Goal: Use online tool/utility: Utilize a website feature to perform a specific function

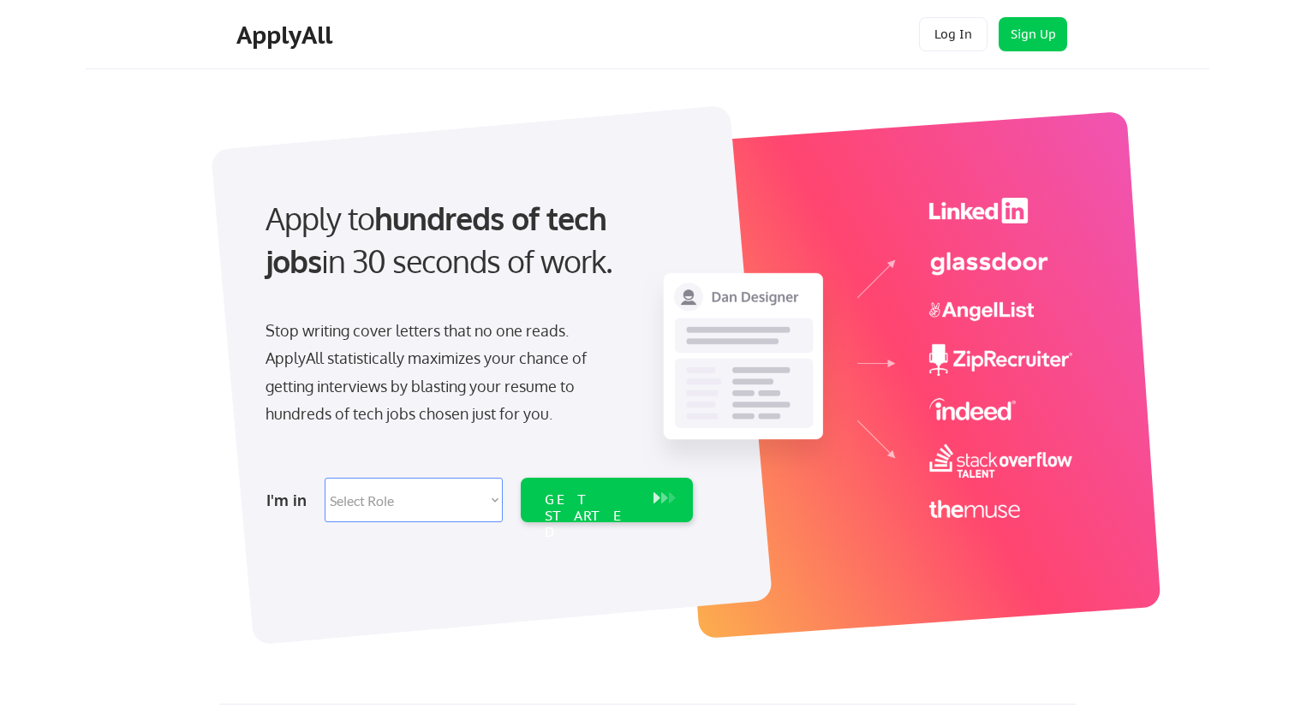
click at [436, 506] on select "Select Role Software Engineering Product Management Customer Success Sales UI/U…" at bounding box center [414, 500] width 178 height 45
select select ""engineering""
click at [325, 478] on select "Select Role Software Engineering Product Management Customer Success Sales UI/U…" at bounding box center [414, 500] width 178 height 45
select select ""engineering""
click at [588, 510] on div "GET STARTED" at bounding box center [590, 500] width 109 height 45
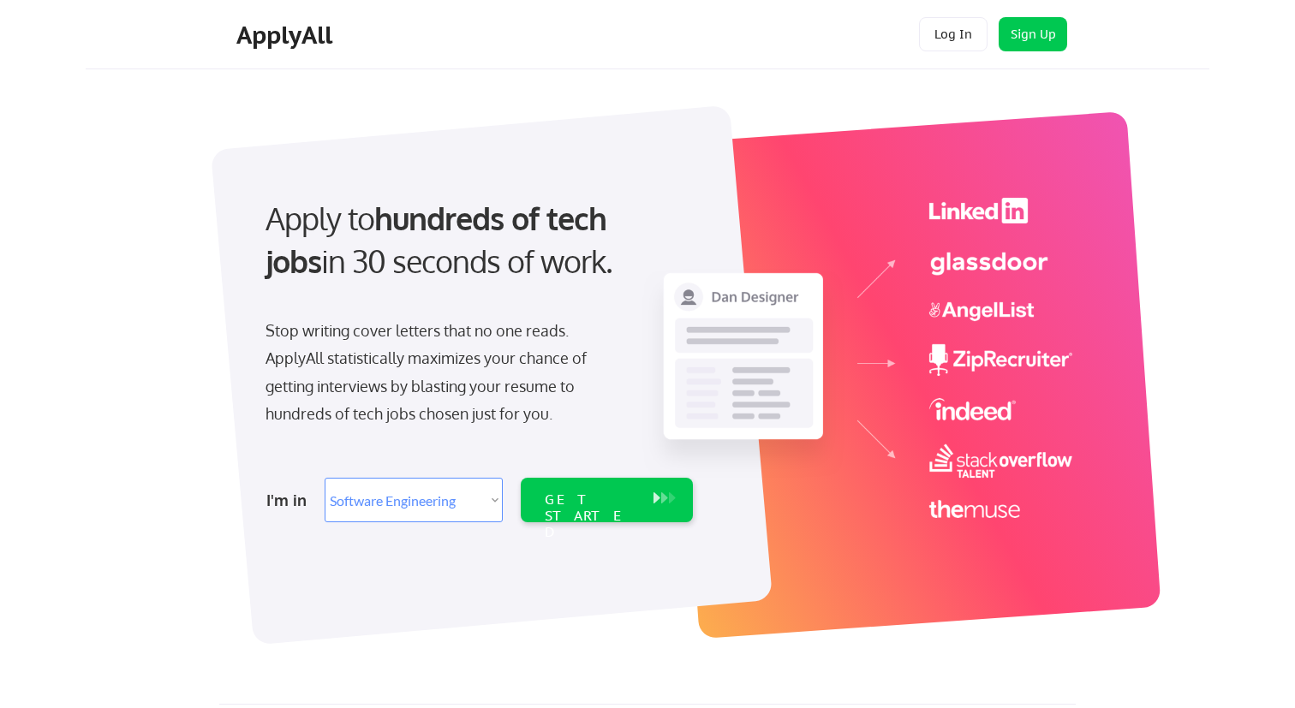
select select ""engineering""
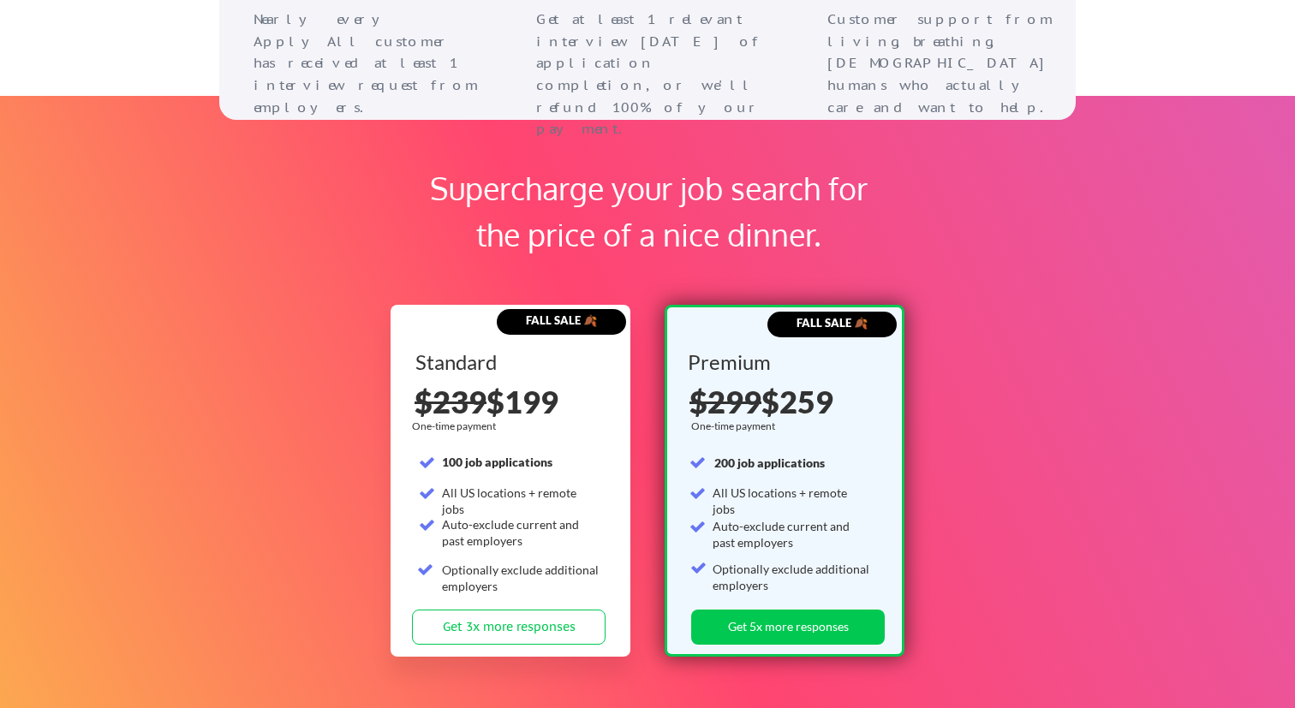
scroll to position [3176, 0]
